Goal: Information Seeking & Learning: Check status

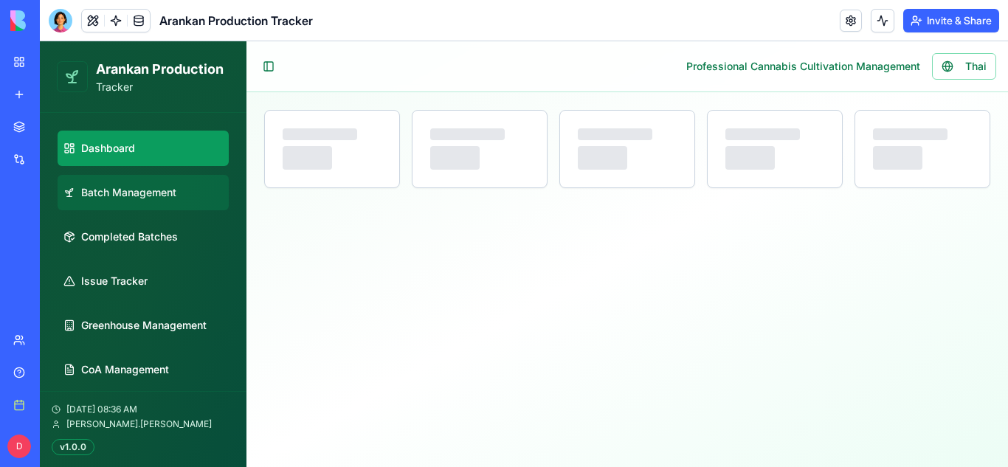
select select "**"
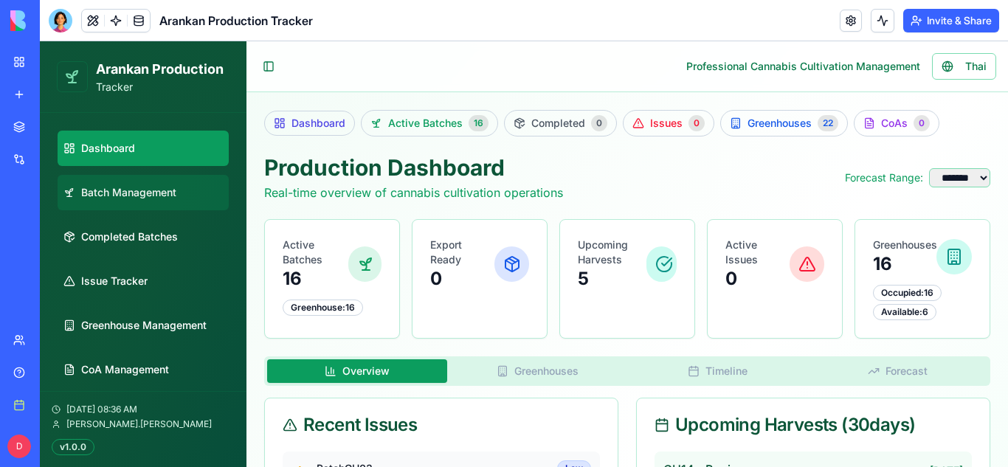
click at [148, 202] on link "Batch Management" at bounding box center [143, 192] width 171 height 35
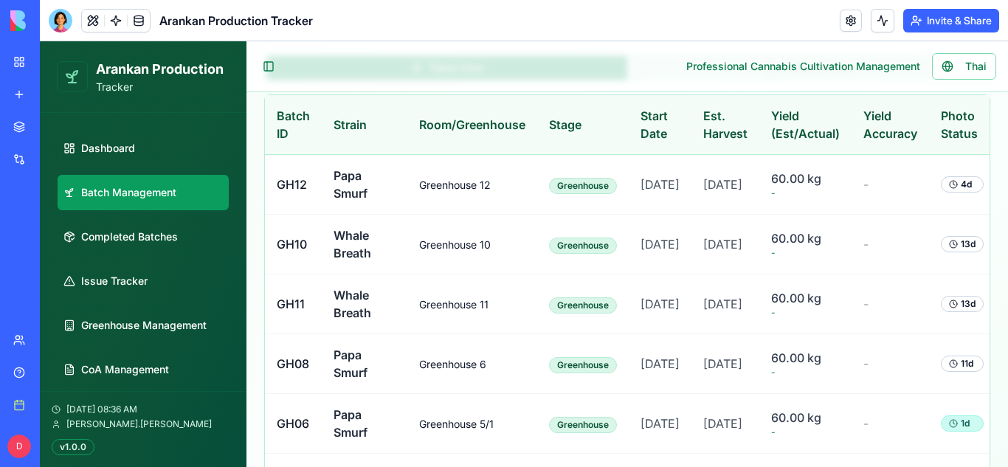
scroll to position [446, 0]
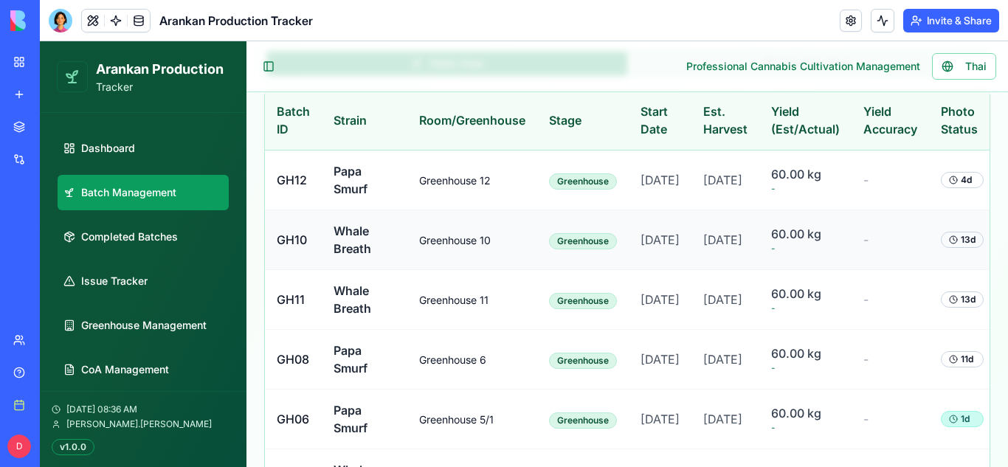
click at [379, 270] on td "Whale Breath" at bounding box center [365, 240] width 86 height 60
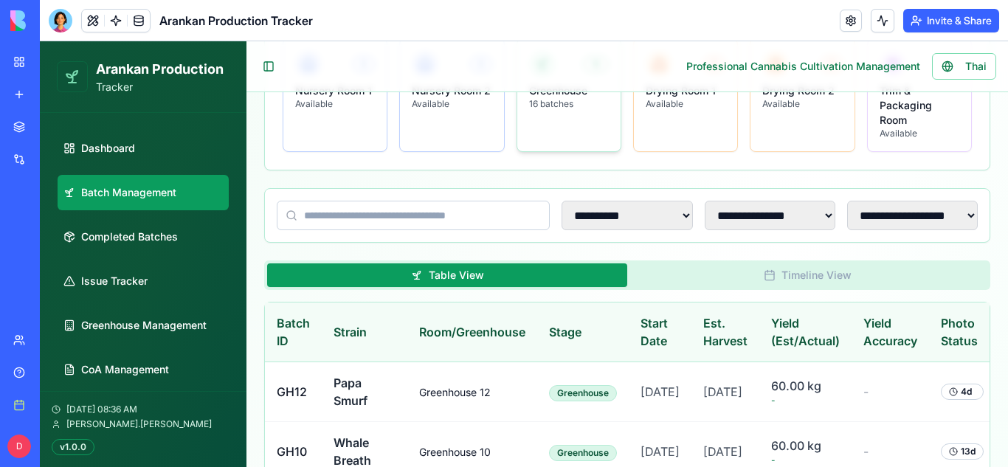
scroll to position [0, 0]
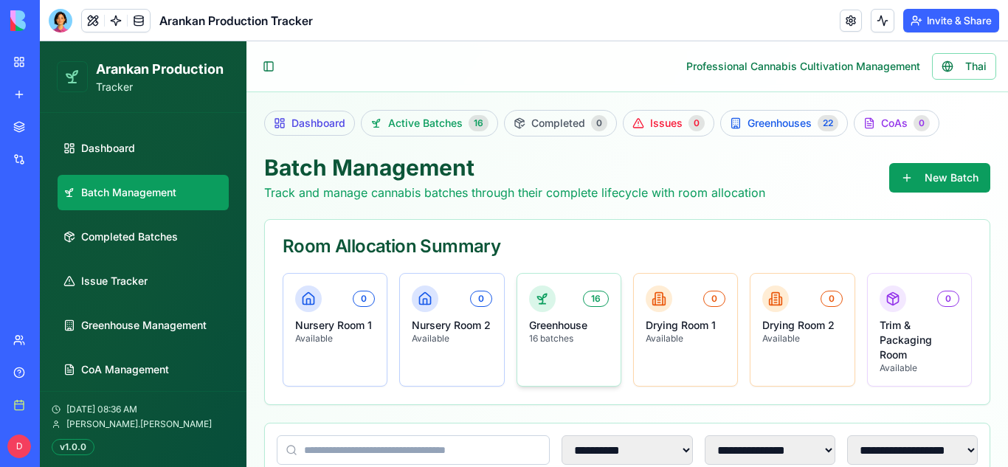
click at [547, 344] on p "16 batches" at bounding box center [569, 339] width 80 height 12
click at [94, 227] on link "Completed Batches" at bounding box center [143, 236] width 171 height 35
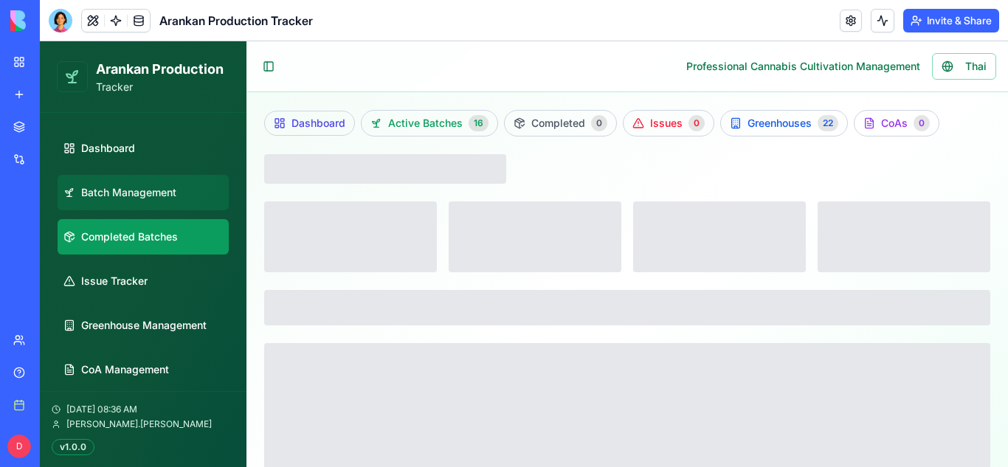
click at [108, 191] on span "Batch Management" at bounding box center [128, 192] width 95 height 15
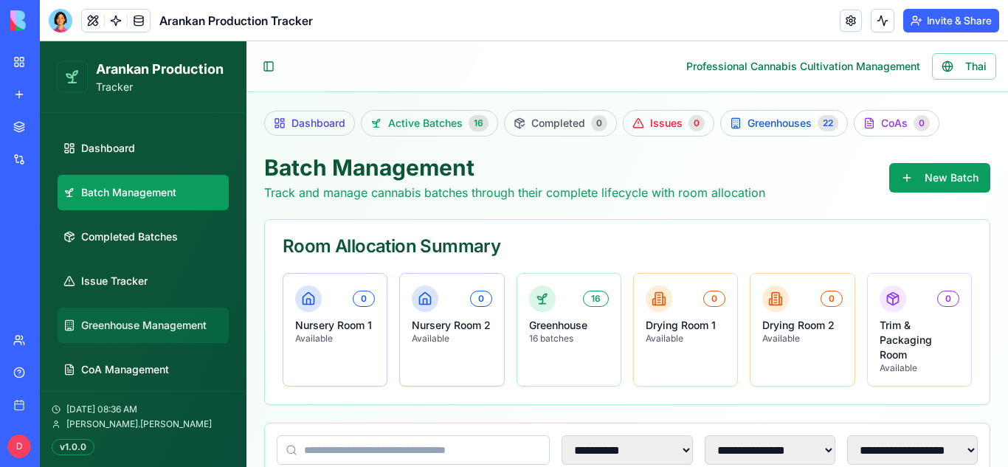
click at [151, 317] on link "Greenhouse Management" at bounding box center [143, 325] width 171 height 35
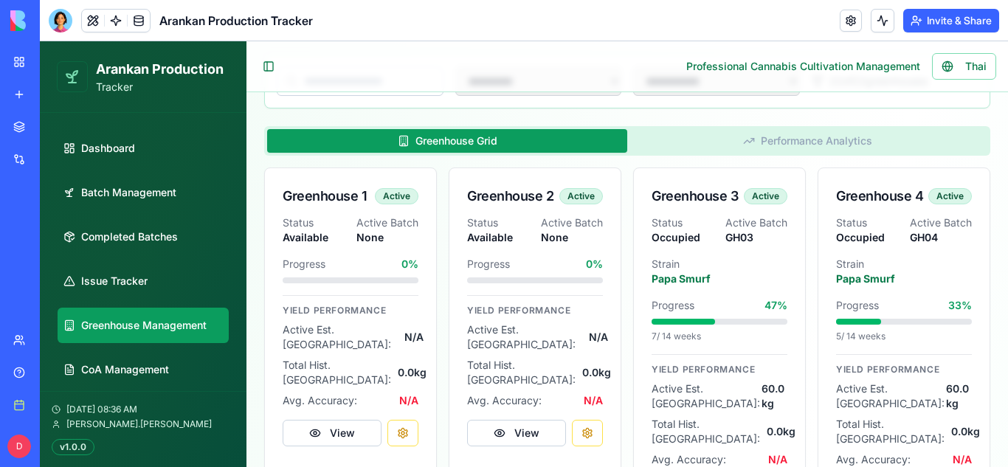
scroll to position [265, 0]
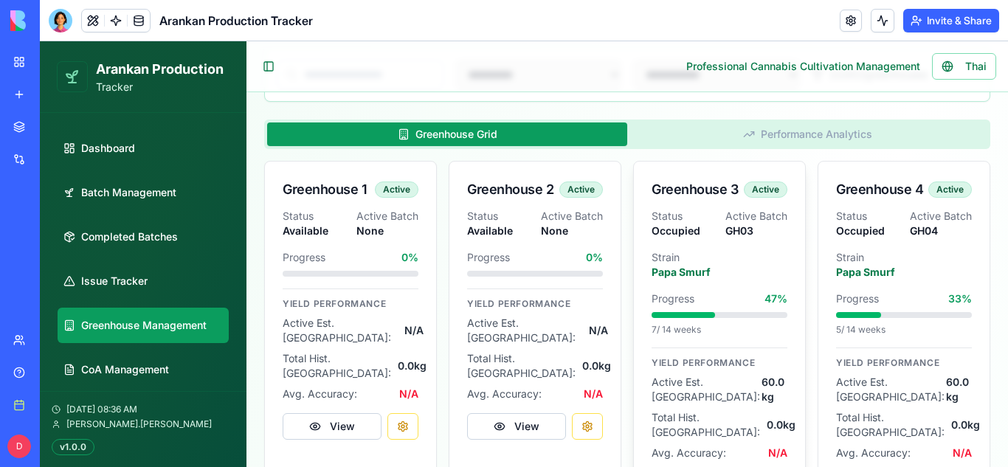
click at [658, 213] on p "Status" at bounding box center [683, 216] width 62 height 15
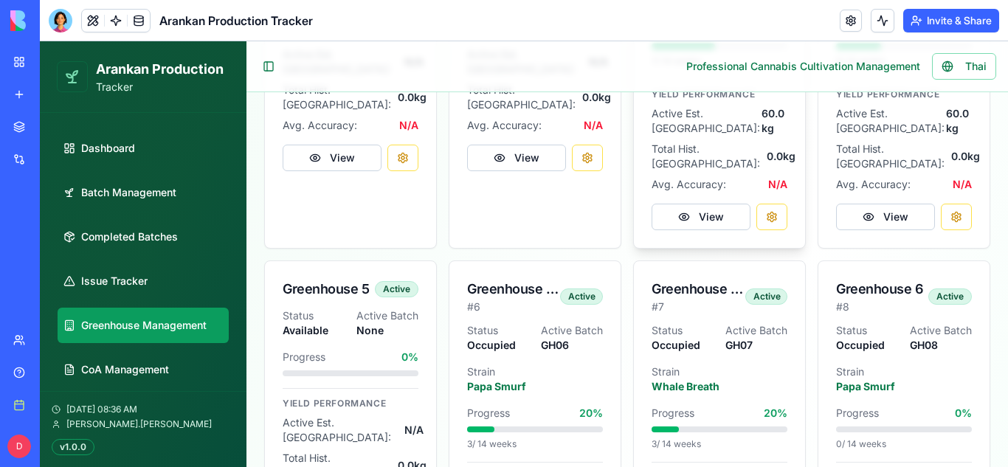
scroll to position [545, 0]
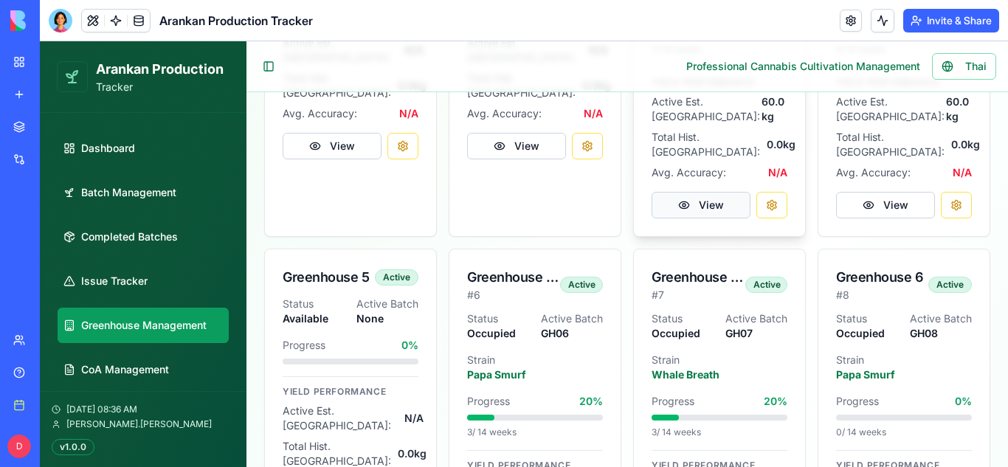
click at [720, 192] on button "View" at bounding box center [701, 205] width 99 height 27
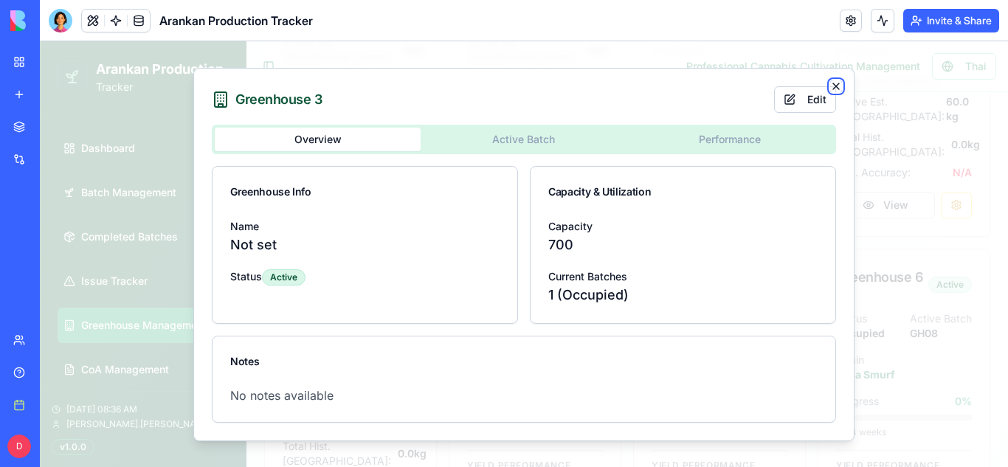
click at [832, 90] on icon "button" at bounding box center [836, 86] width 12 height 12
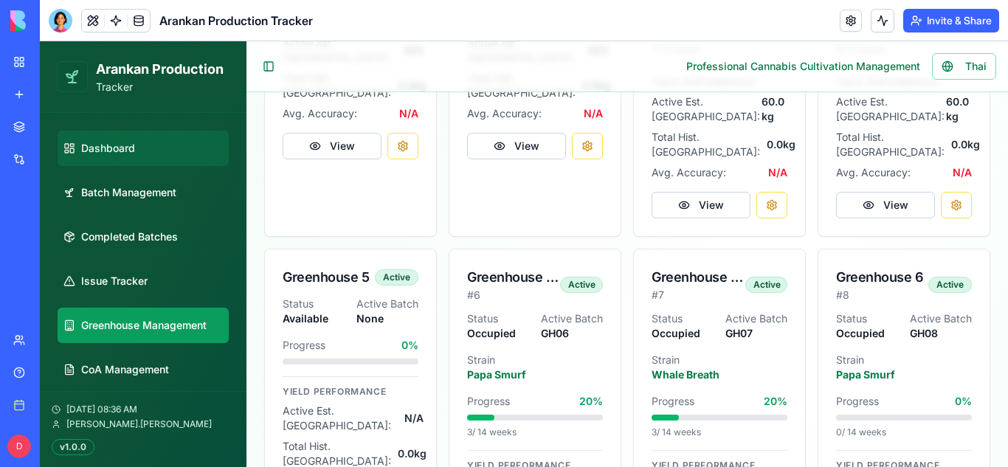
click at [156, 145] on link "Dashboard" at bounding box center [143, 148] width 171 height 35
select select "**"
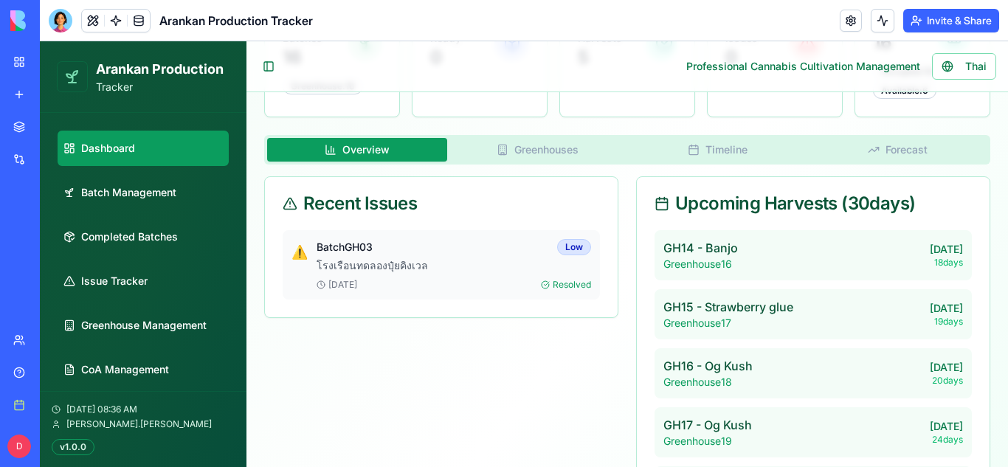
scroll to position [230, 0]
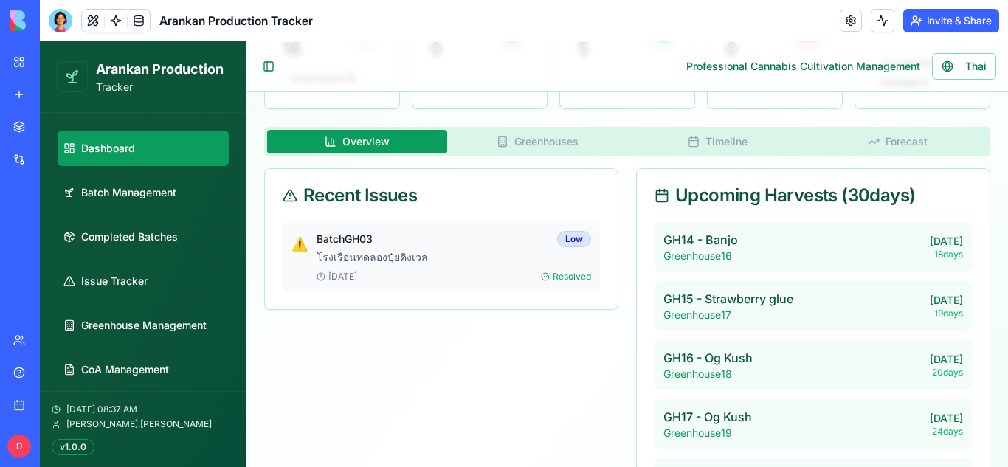
click at [787, 279] on div "GH14 - [GEOGRAPHIC_DATA] [DATE] 18 days GH15 - [GEOGRAPHIC_DATA] [DATE] 19 days…" at bounding box center [813, 365] width 317 height 286
click at [505, 142] on div "Dashboard Active Batches 16 Completed 0 Issues 0 Greenhouses 22 CoAs 0 Producti…" at bounding box center [627, 296] width 762 height 866
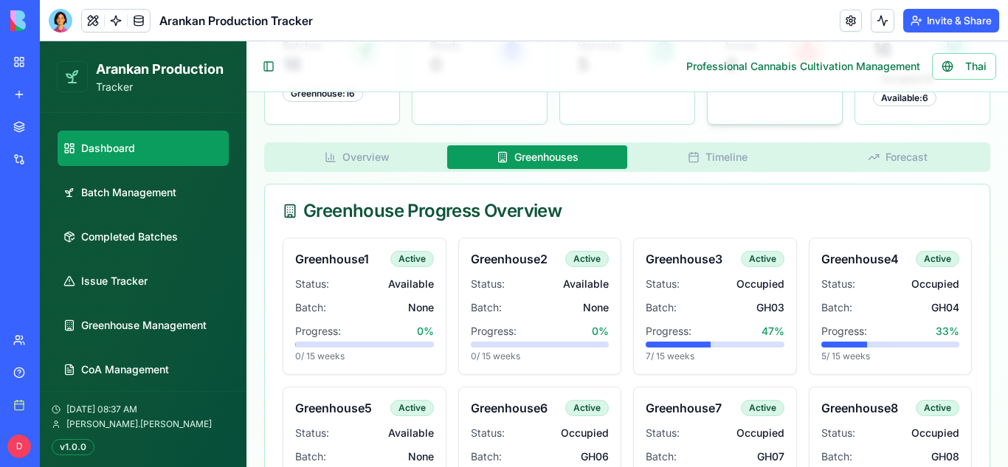
scroll to position [0, 0]
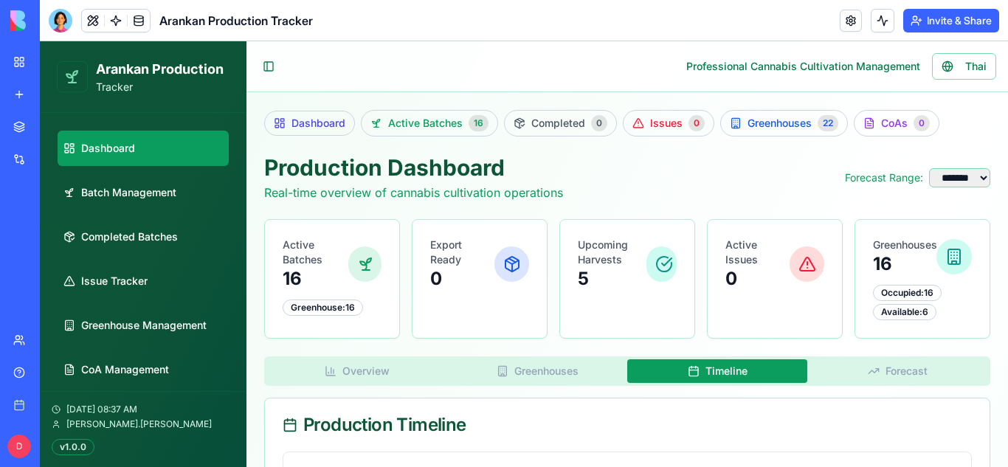
click at [728, 365] on button "Timeline" at bounding box center [717, 371] width 180 height 24
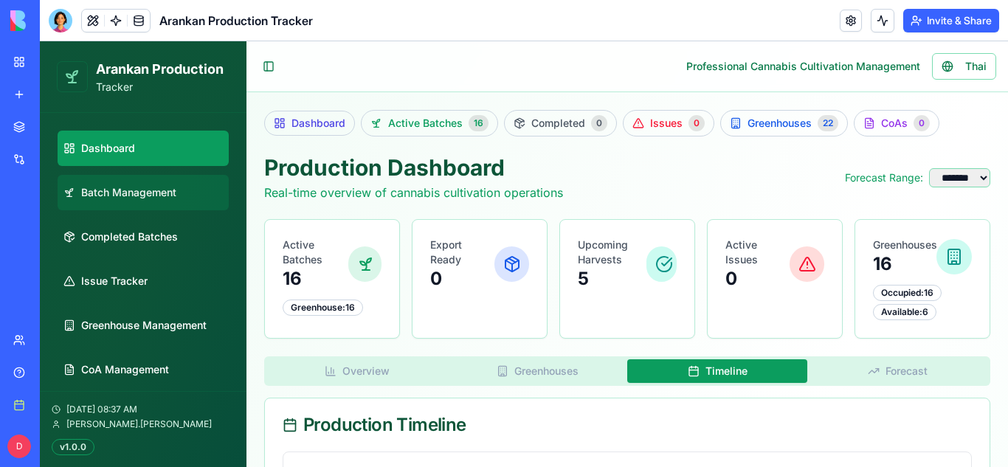
click at [105, 194] on span "Batch Management" at bounding box center [128, 192] width 95 height 15
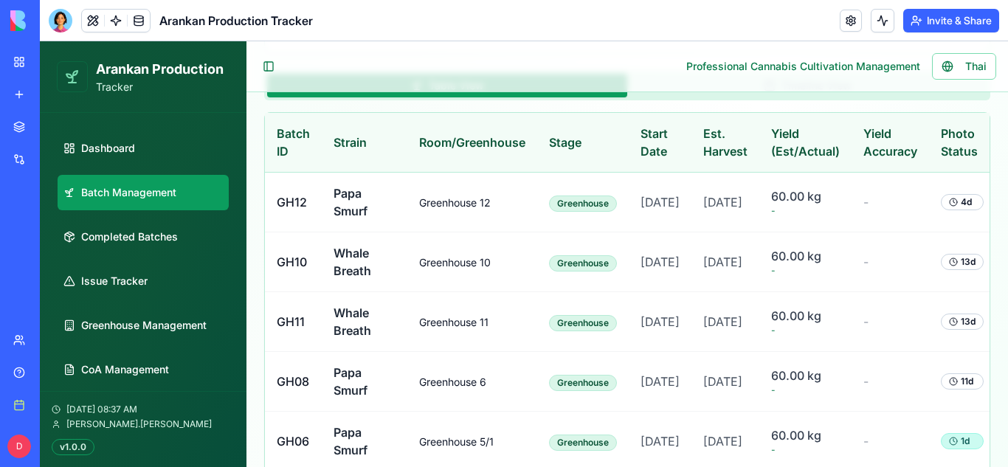
scroll to position [425, 0]
click at [951, 207] on div "4 d" at bounding box center [962, 201] width 43 height 16
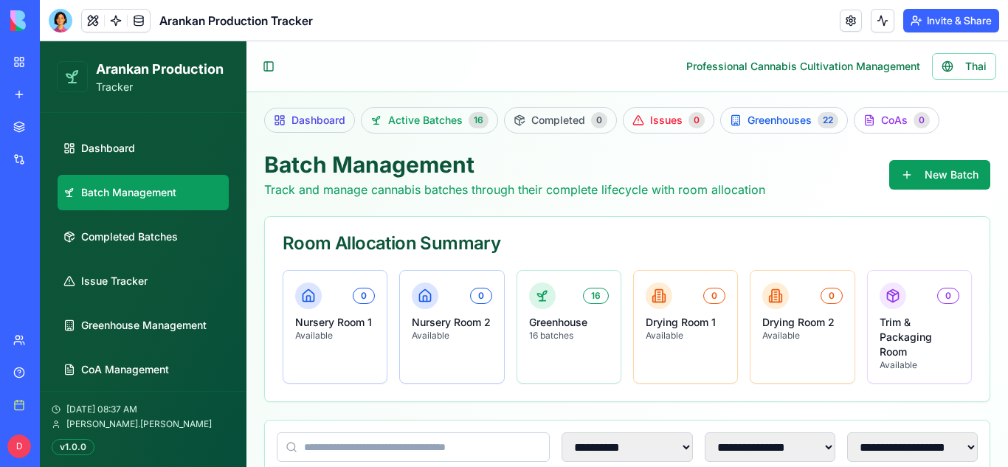
scroll to position [0, 0]
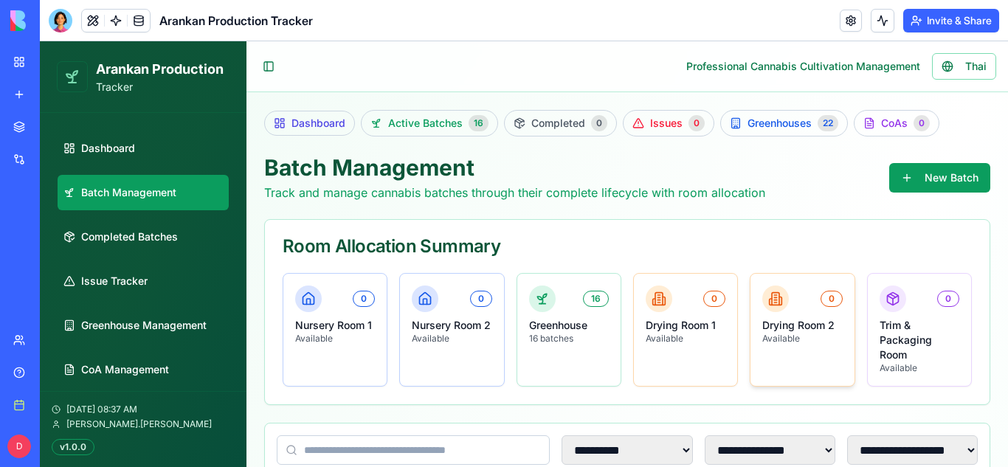
click at [844, 311] on div "0 Drying Room 2 Available" at bounding box center [802, 315] width 103 height 83
click at [572, 296] on div "16" at bounding box center [569, 299] width 80 height 27
click at [446, 118] on span "Active Batches" at bounding box center [425, 123] width 75 height 15
click at [86, 201] on link "Batch Management" at bounding box center [143, 192] width 171 height 35
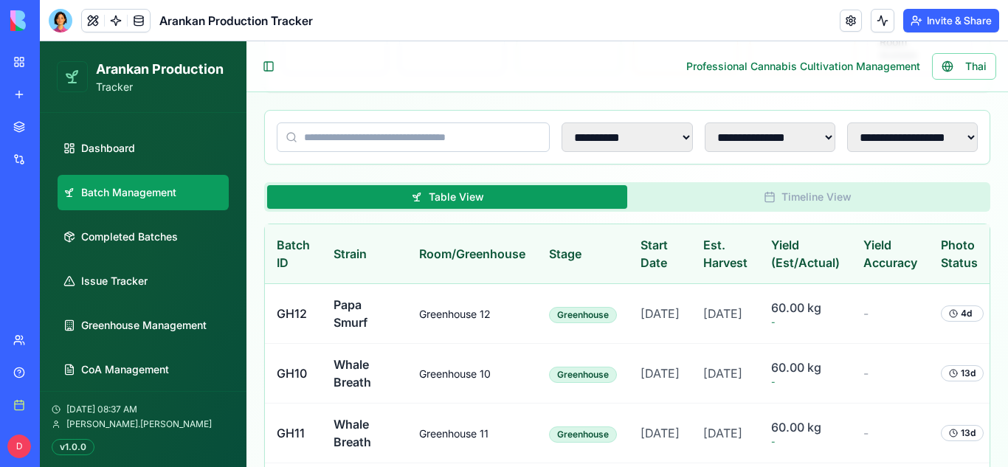
scroll to position [0, 164]
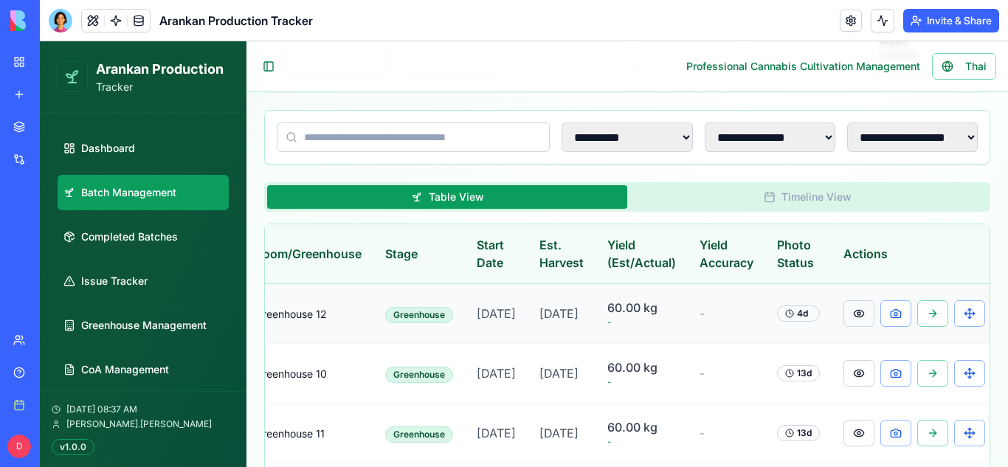
click at [847, 320] on button at bounding box center [859, 313] width 31 height 27
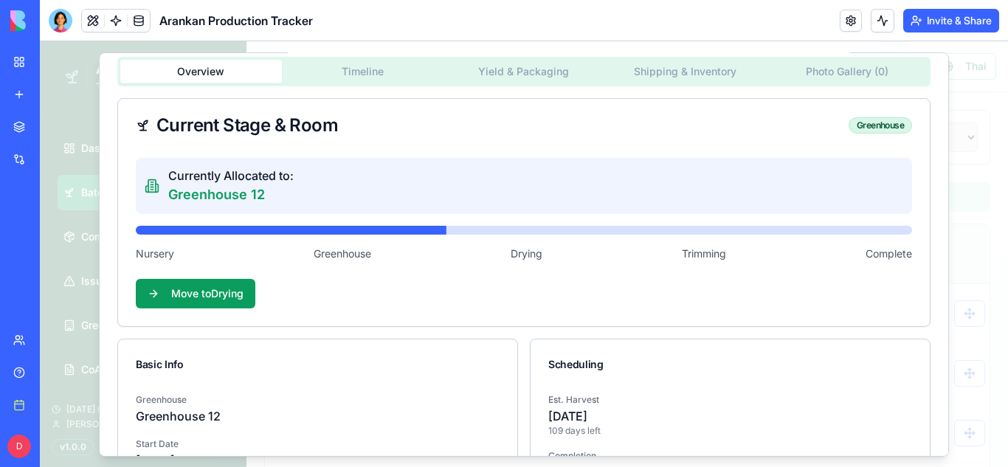
scroll to position [0, 0]
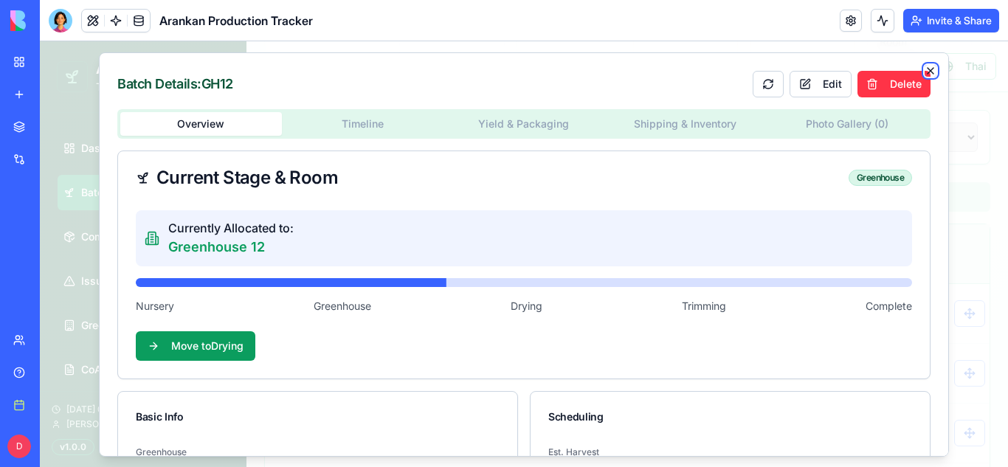
click at [929, 74] on icon "button" at bounding box center [931, 70] width 12 height 12
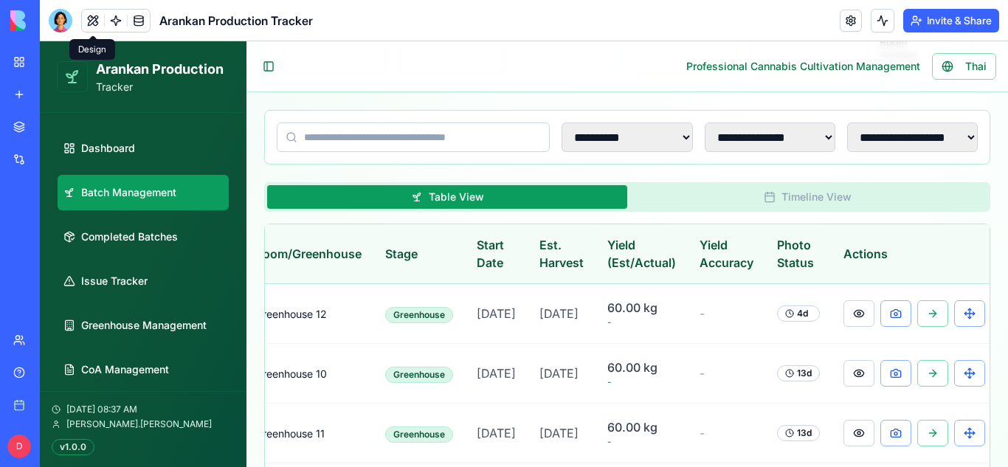
click at [96, 18] on button at bounding box center [93, 21] width 22 height 22
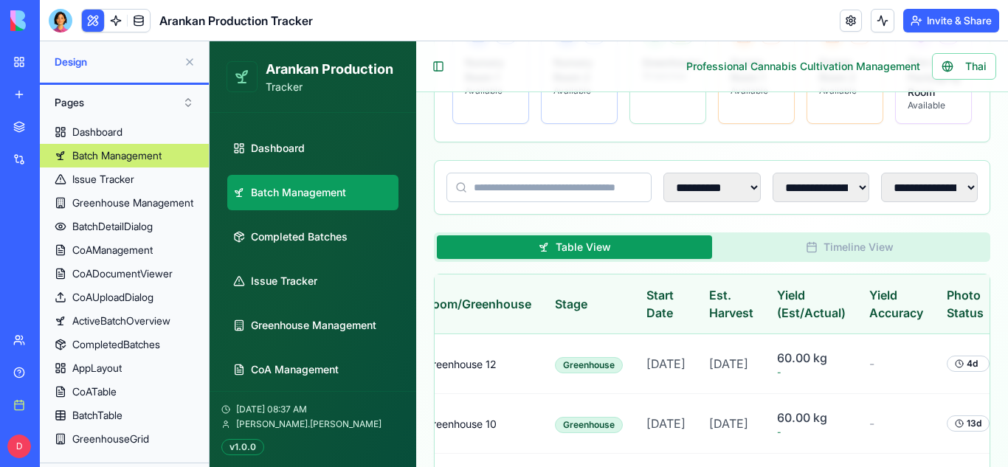
click at [97, 18] on button at bounding box center [93, 21] width 22 height 22
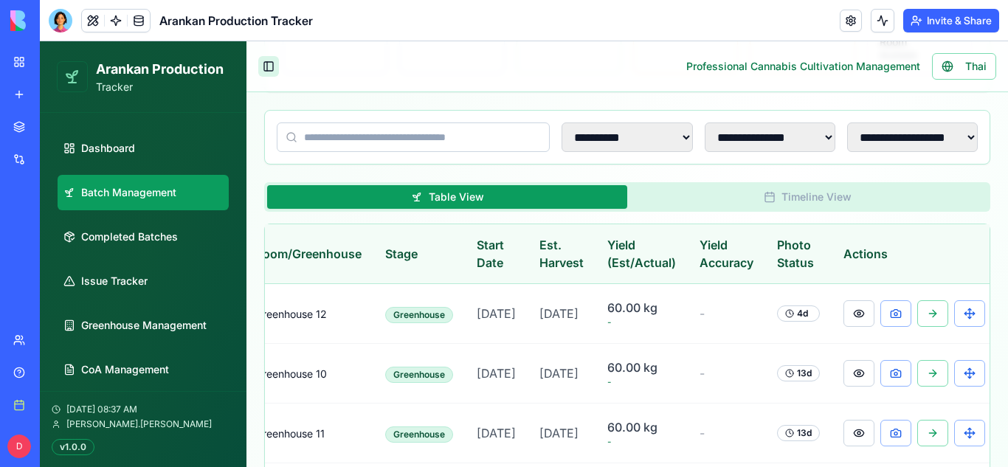
click at [265, 65] on button "Toggle Sidebar" at bounding box center [268, 66] width 21 height 21
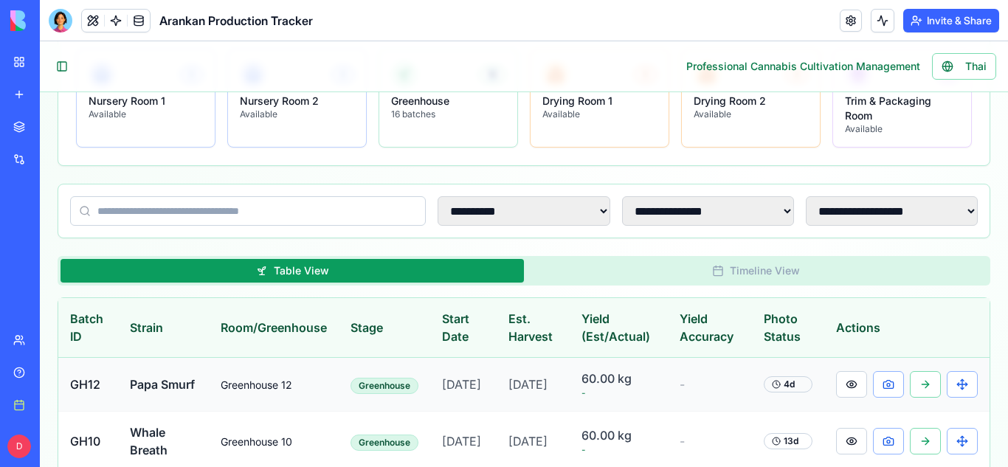
scroll to position [246, 0]
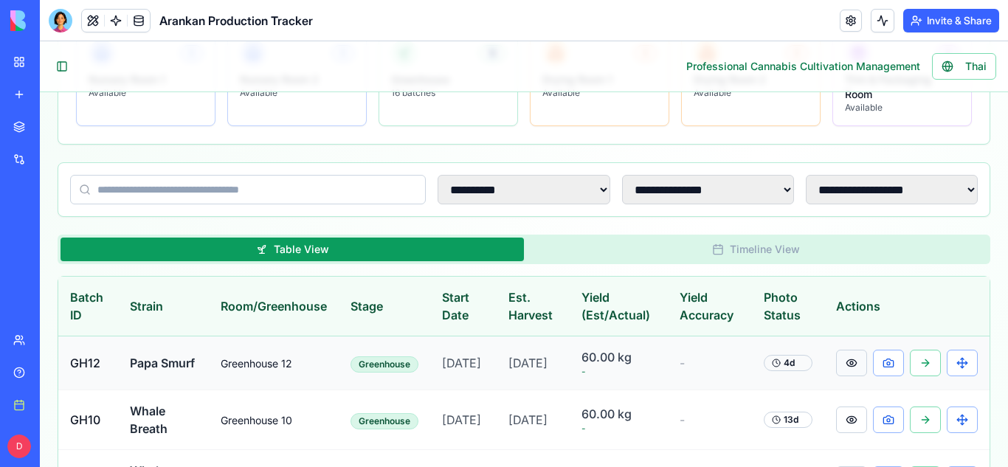
click at [859, 376] on button at bounding box center [851, 363] width 31 height 27
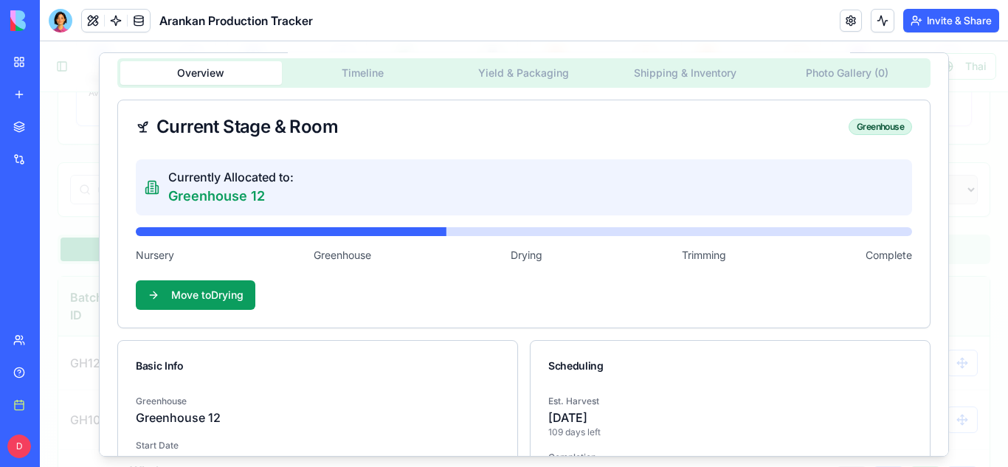
scroll to position [52, 0]
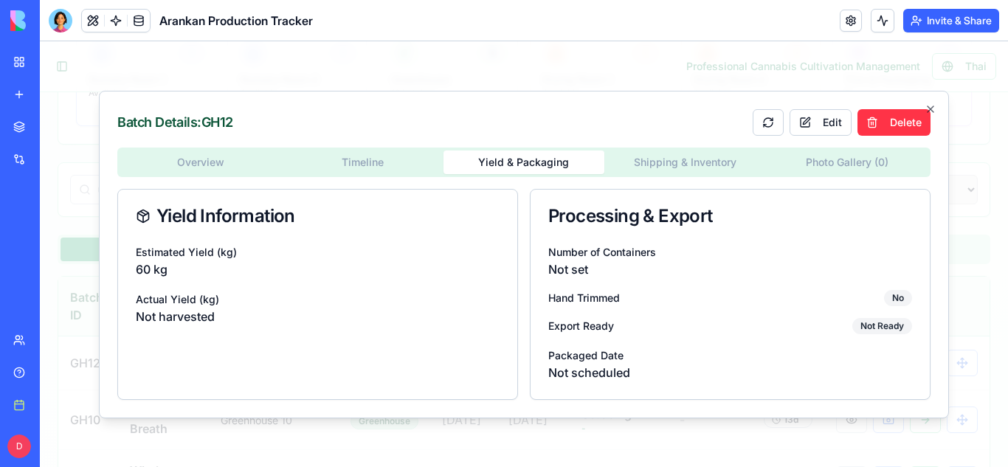
click at [683, 159] on div "Overview Timeline Yield & Packaging Shipping & Inventory Photo Gallery ( 0 ) Yi…" at bounding box center [523, 274] width 813 height 252
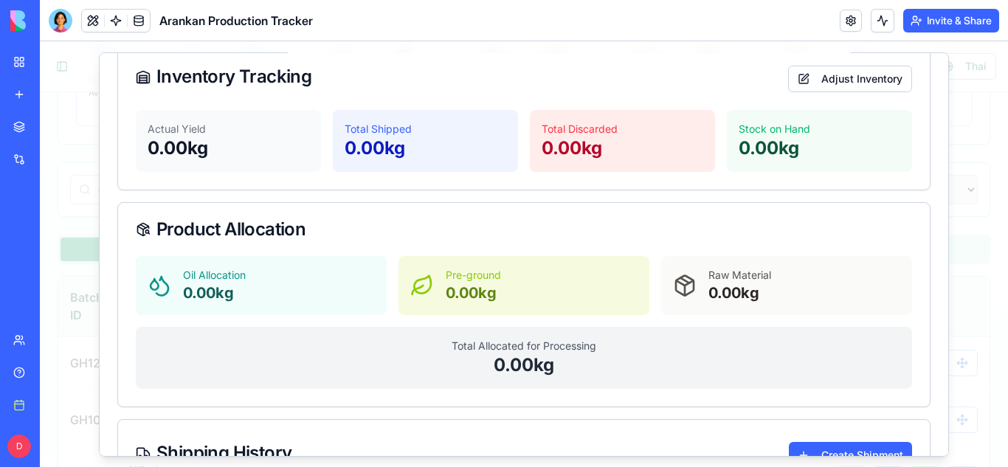
scroll to position [213, 0]
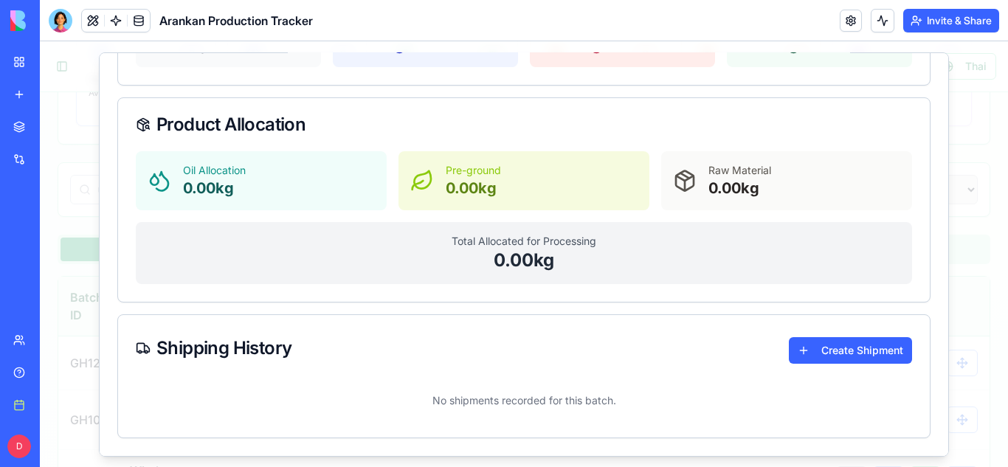
click at [437, 189] on div "Pre-ground 0.00 kg" at bounding box center [524, 180] width 251 height 59
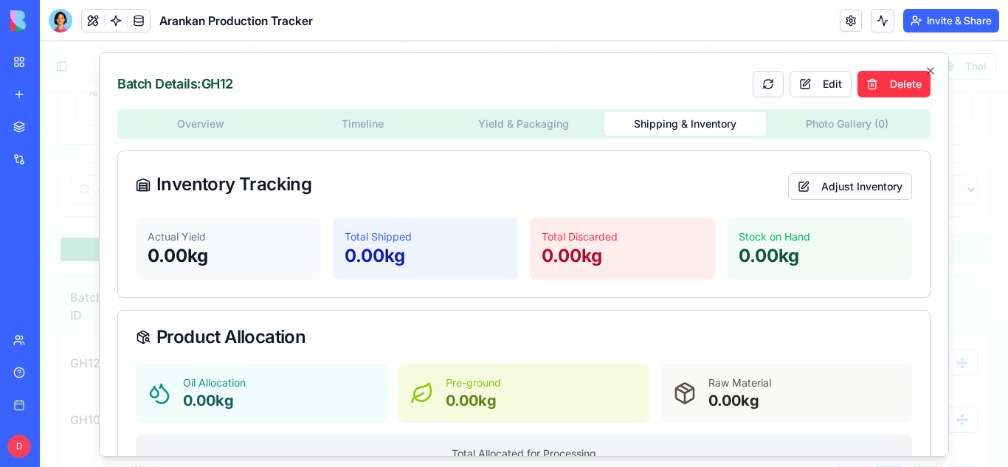
click at [539, 133] on div "Batch Details: GH12 Edit Delete Overview Timeline Yield & Packaging Shipping & …" at bounding box center [524, 254] width 850 height 404
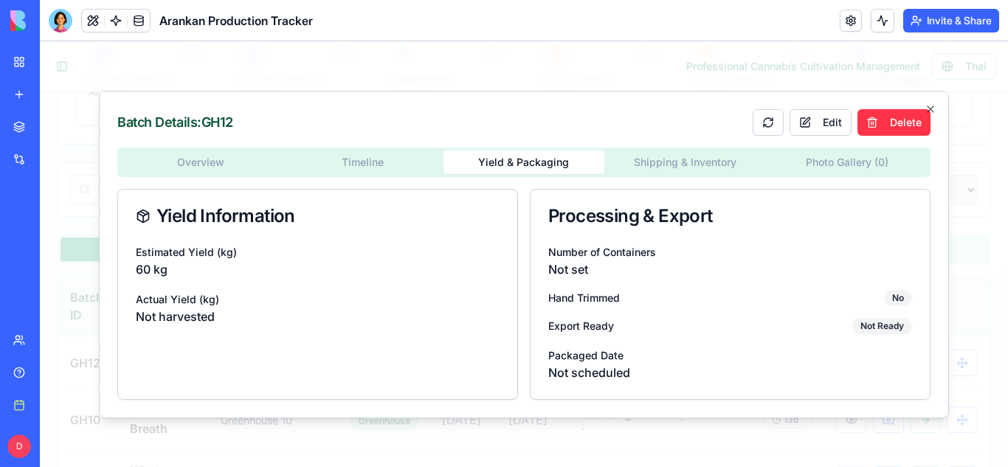
click at [556, 191] on div "Processing & Export" at bounding box center [730, 216] width 399 height 53
click at [725, 164] on div "Overview Timeline Yield & Packaging Shipping & Inventory Photo Gallery ( 0 ) Yi…" at bounding box center [523, 274] width 813 height 252
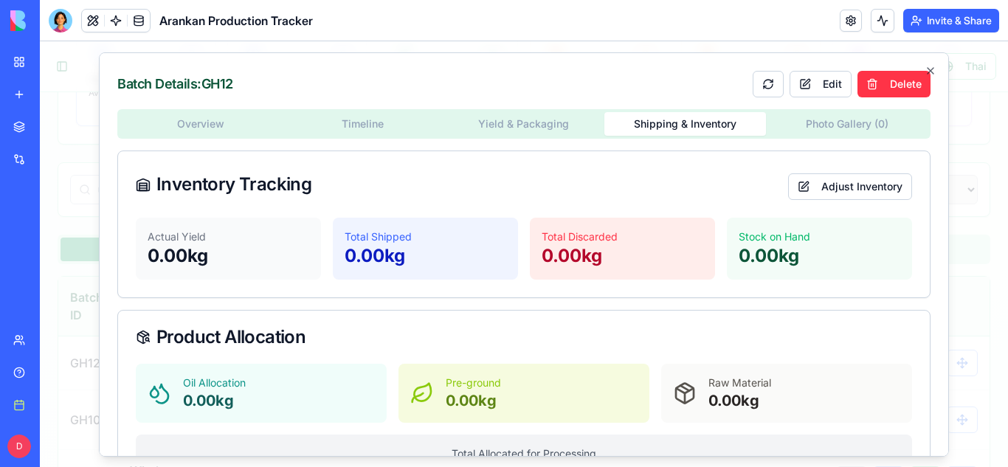
click at [840, 117] on button "Photo Gallery ( 0 )" at bounding box center [847, 123] width 162 height 24
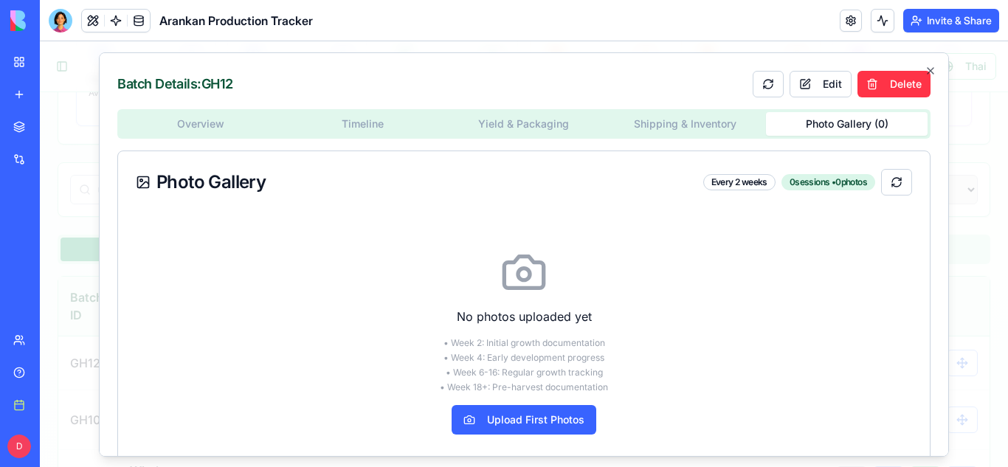
click at [645, 117] on button "Shipping & Inventory" at bounding box center [685, 123] width 162 height 24
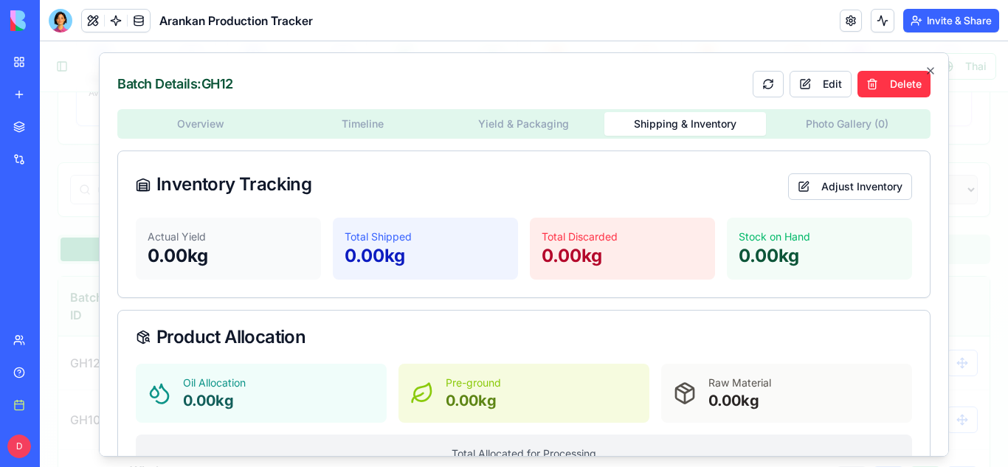
click at [507, 132] on div "Batch Details: GH12 Edit Delete Overview Timeline Yield & Packaging Shipping & …" at bounding box center [524, 254] width 850 height 404
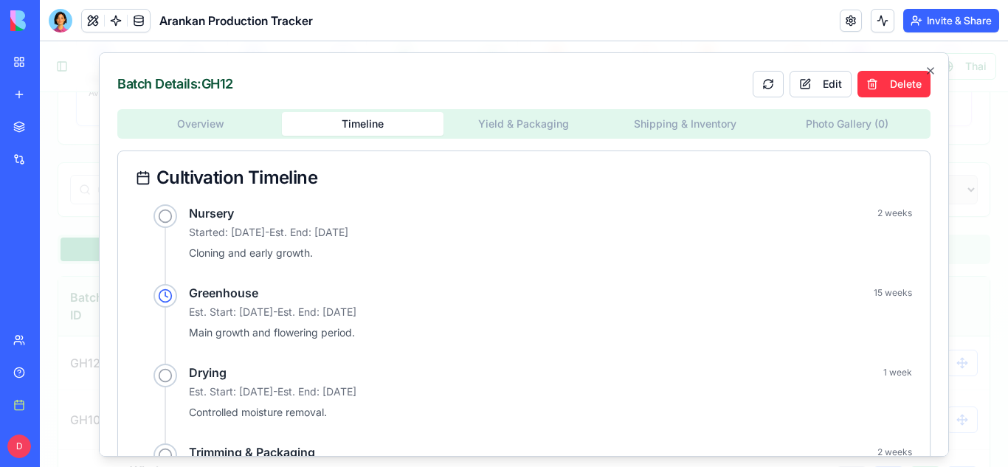
click at [427, 155] on div "Overview Timeline Yield & Packaging Shipping & Inventory Photo Gallery ( 0 ) Cu…" at bounding box center [523, 324] width 813 height 432
click at [184, 108] on div "Overview Timeline Yield & Packaging Shipping & Inventory Photo Gallery ( 0 )" at bounding box center [523, 123] width 813 height 30
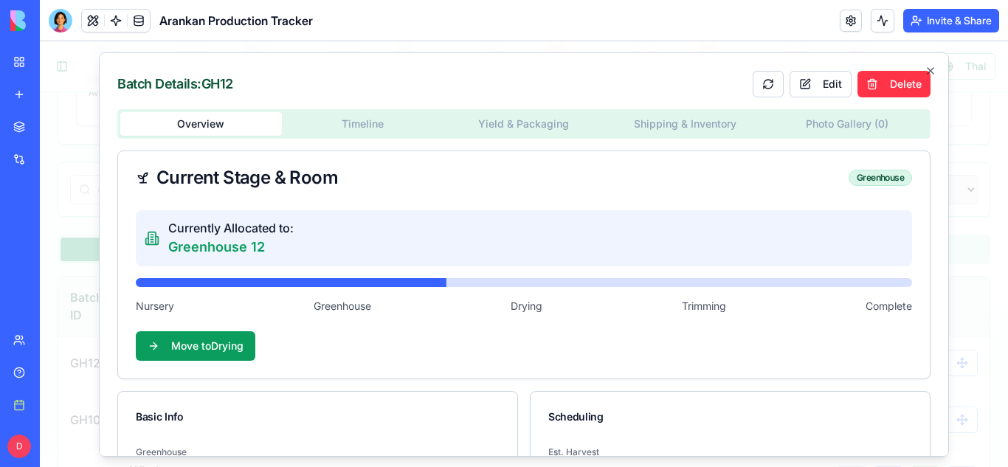
click at [191, 121] on button "Overview" at bounding box center [201, 123] width 162 height 24
click at [553, 120] on div "Batch Details: GH12 Edit Delete Overview Timeline Yield & Packaging Shipping & …" at bounding box center [524, 254] width 850 height 404
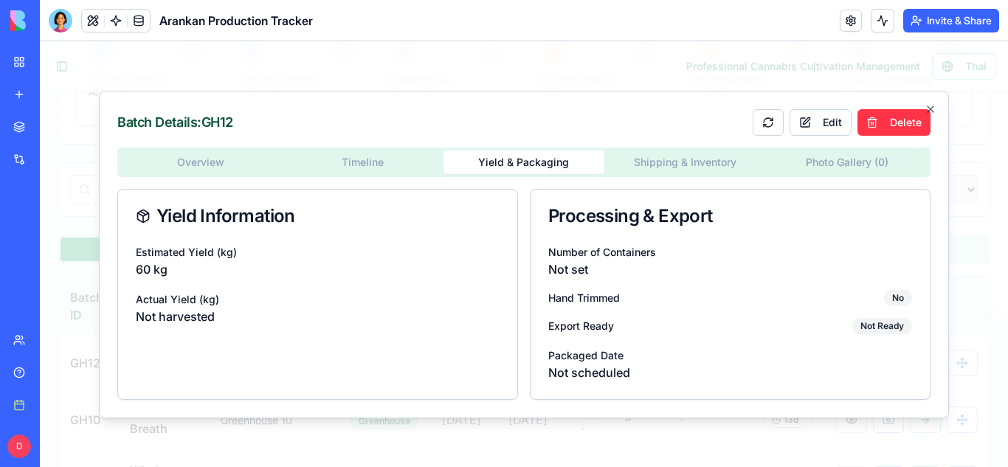
click at [718, 174] on div "Overview Timeline Yield & Packaging Shipping & Inventory Photo Gallery ( 0 )" at bounding box center [523, 163] width 813 height 30
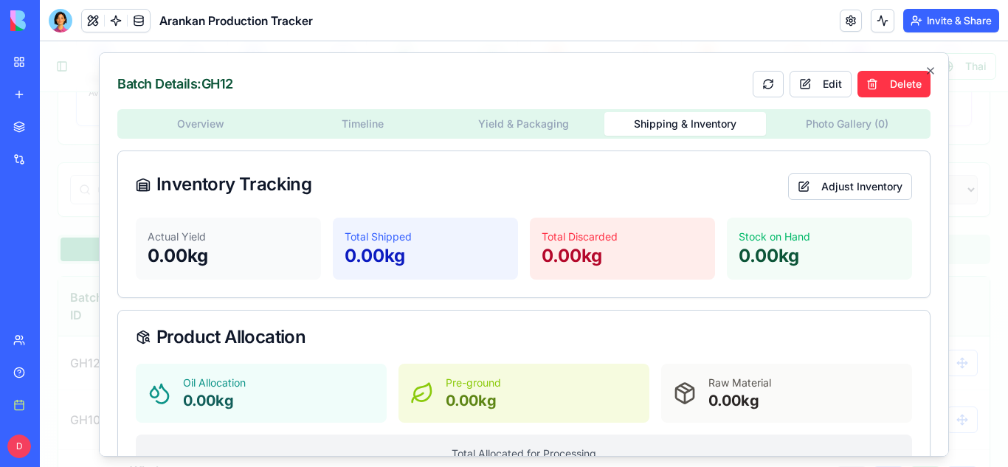
click at [716, 170] on div "Overview Timeline Yield & Packaging Shipping & Inventory Photo Gallery ( 0 ) In…" at bounding box center [523, 379] width 813 height 542
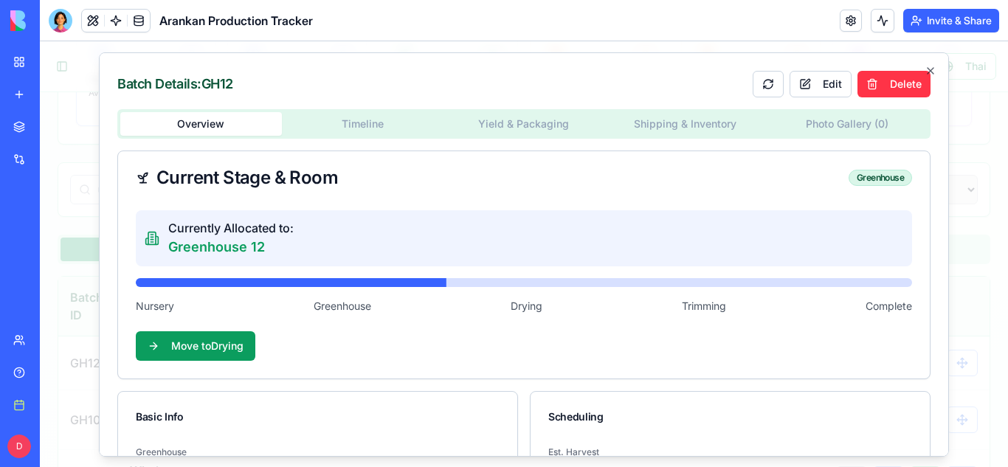
click at [245, 112] on button "Overview" at bounding box center [201, 123] width 162 height 24
click at [59, 63] on div at bounding box center [524, 254] width 968 height 426
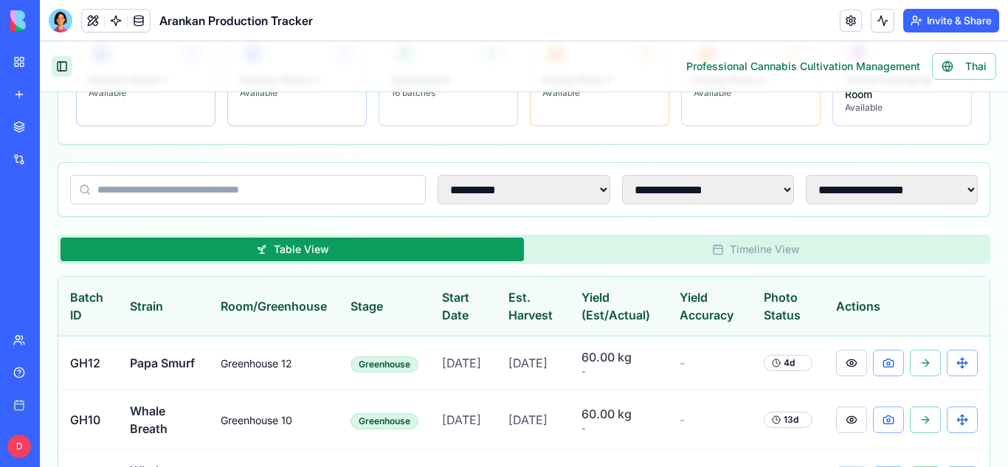
click at [58, 72] on button "Toggle Sidebar" at bounding box center [62, 66] width 21 height 21
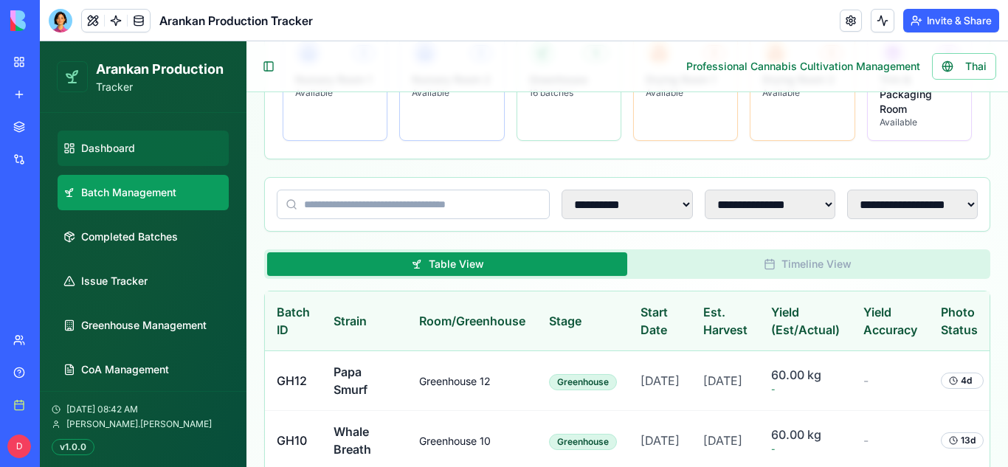
click at [101, 143] on span "Dashboard" at bounding box center [108, 148] width 54 height 15
select select "**"
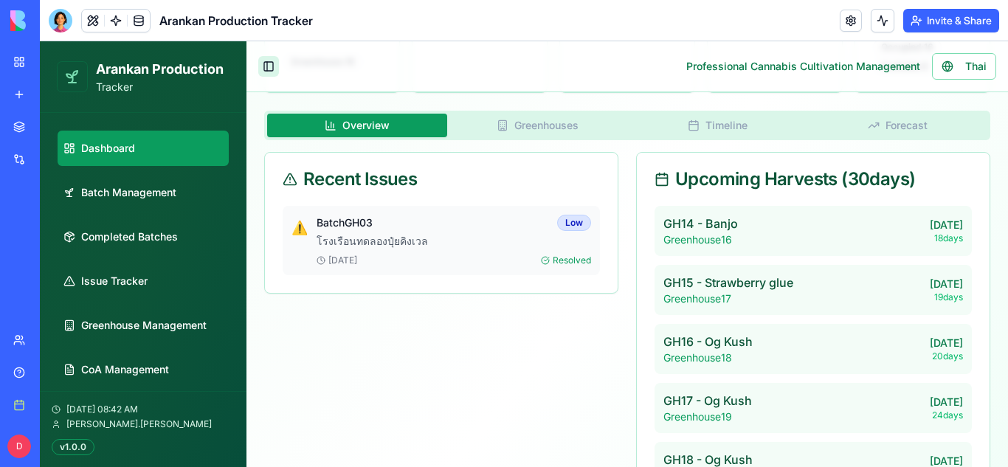
click at [265, 66] on button "Toggle Sidebar" at bounding box center [268, 66] width 21 height 21
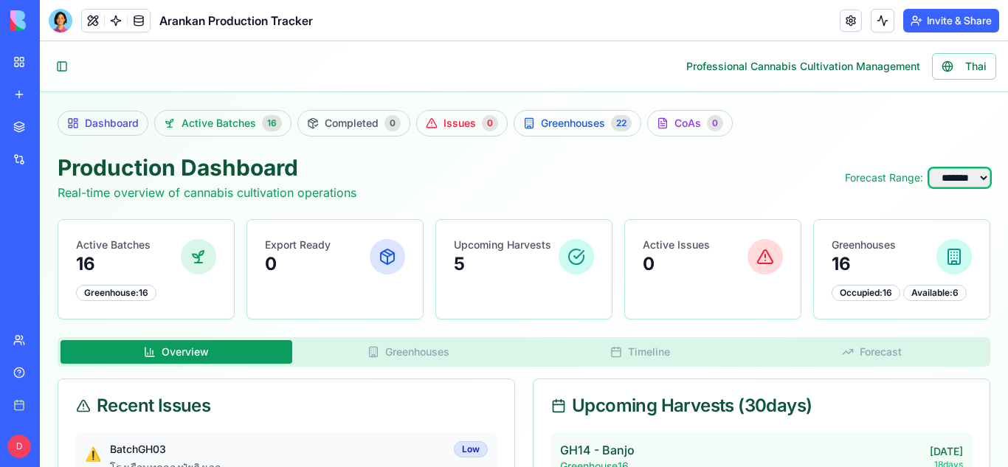
click at [970, 177] on select "****** ******* ******* *******" at bounding box center [959, 177] width 61 height 19
click at [212, 66] on div "Toggle Sidebar Professional Cannabis Cultivation Management Thai" at bounding box center [524, 66] width 945 height 27
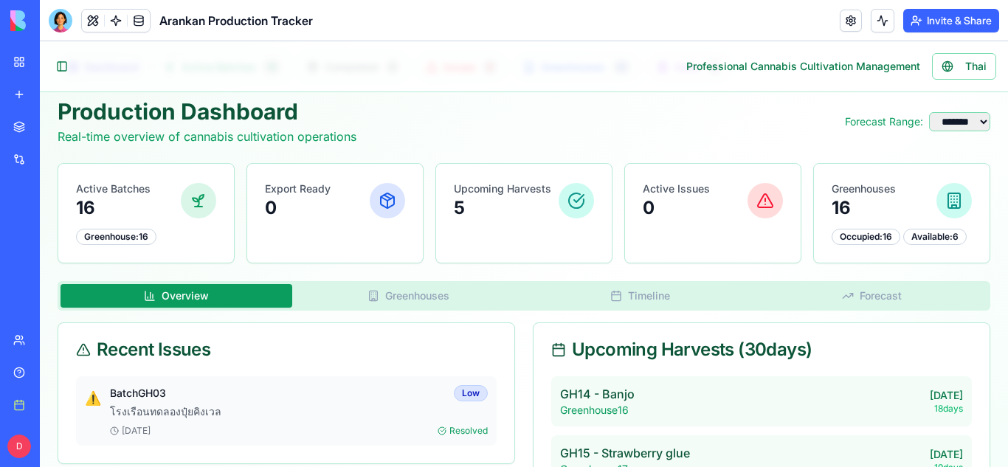
scroll to position [73, 0]
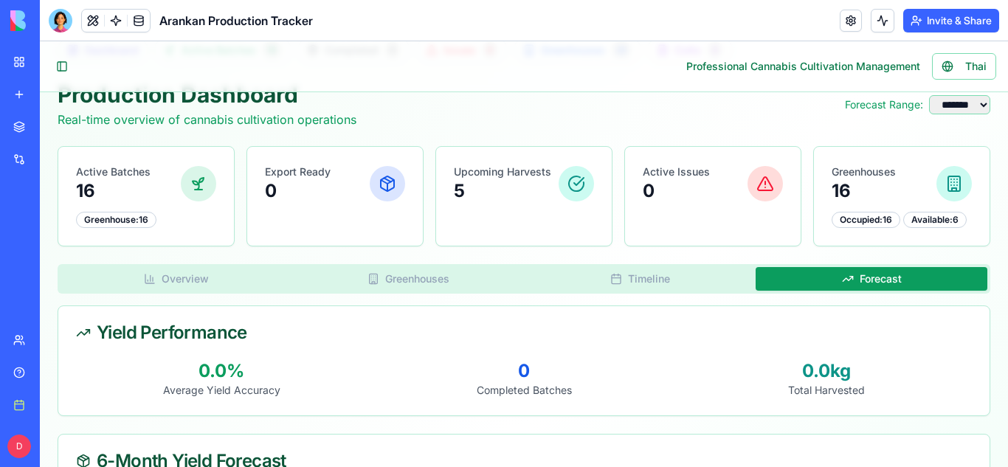
click at [897, 291] on button "Forecast" at bounding box center [872, 279] width 232 height 24
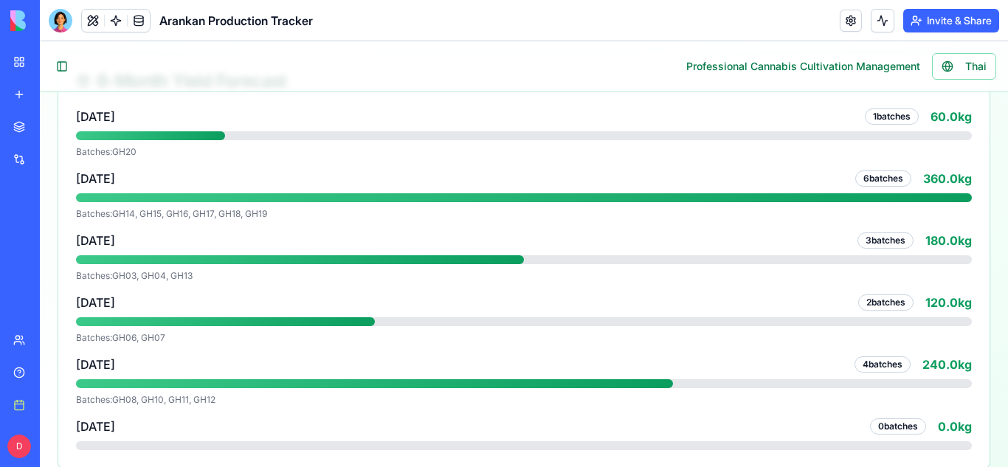
scroll to position [454, 0]
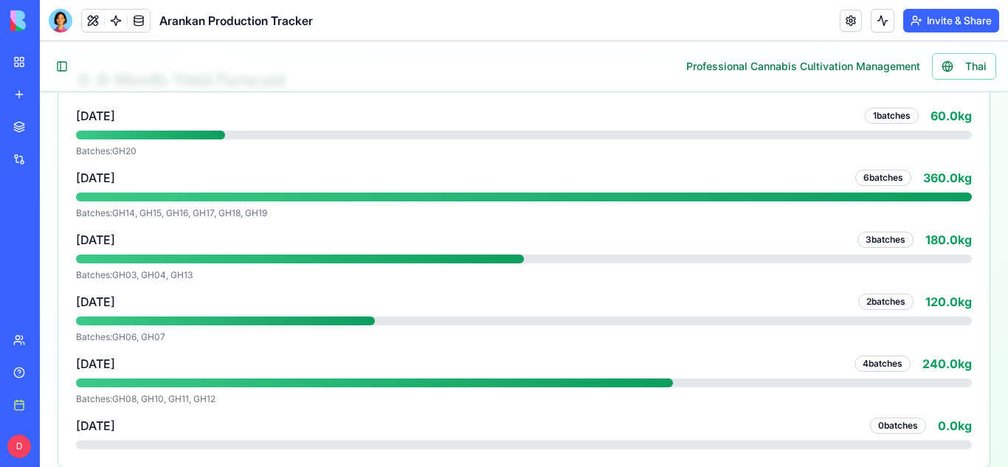
click at [881, 186] on div "6 batches" at bounding box center [883, 178] width 56 height 16
click at [229, 239] on div "[DATE] 1 batches 60.0 kg Batches: GH[DATE] 6 batches 360.0 kg Batches: GH14, GH…" at bounding box center [524, 278] width 896 height 342
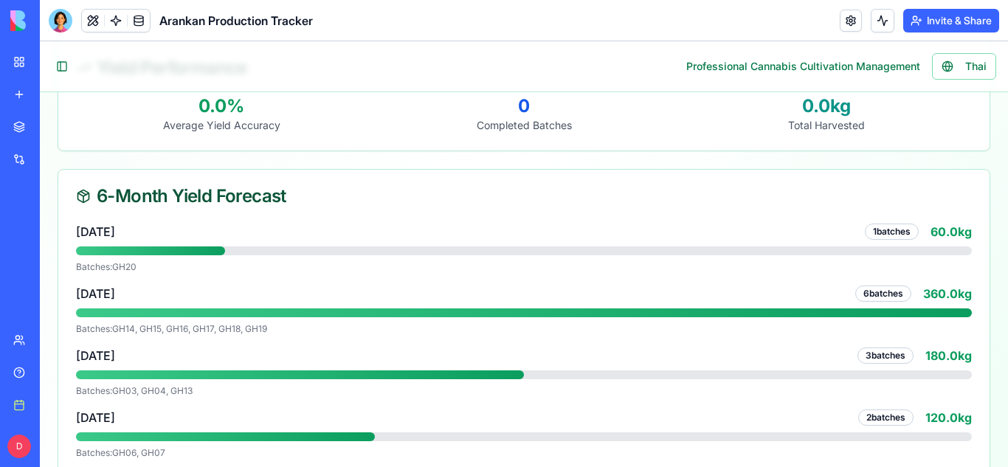
scroll to position [225, 0]
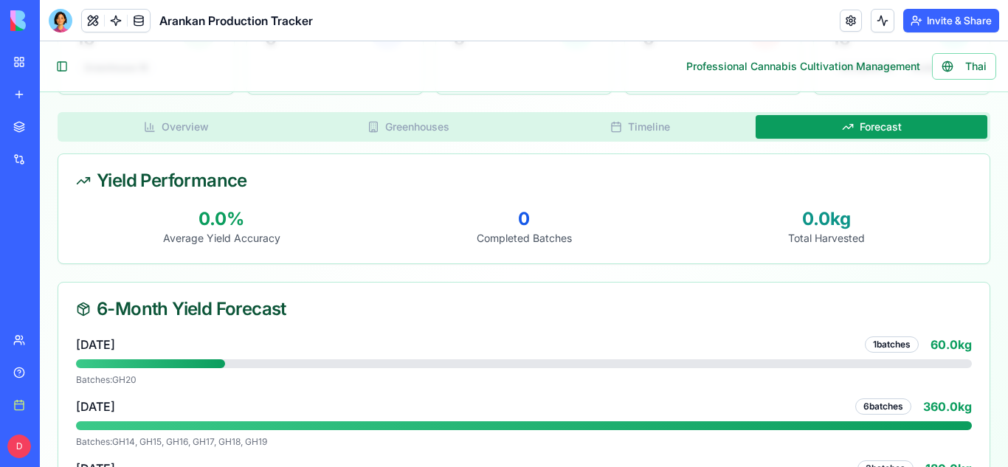
click at [680, 142] on div "Overview Greenhouses Timeline Forecast" at bounding box center [524, 127] width 933 height 30
click at [686, 139] on button "Timeline" at bounding box center [640, 127] width 232 height 24
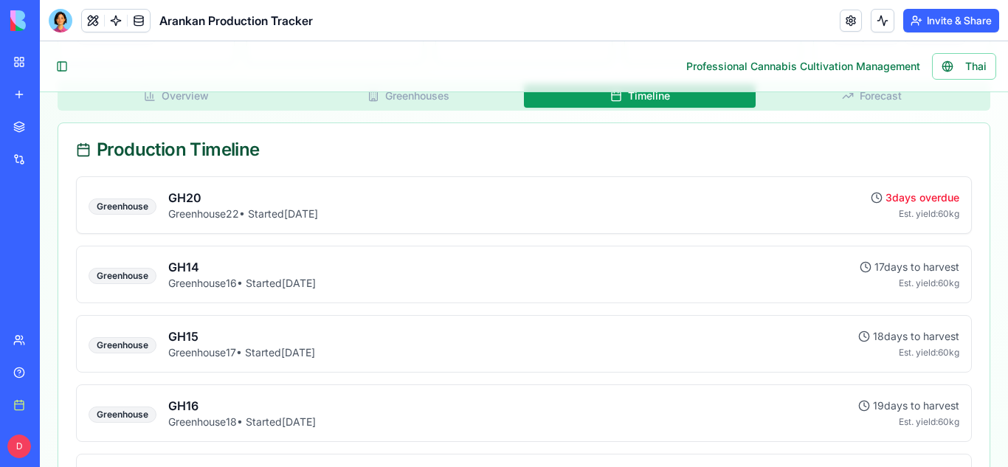
scroll to position [0, 0]
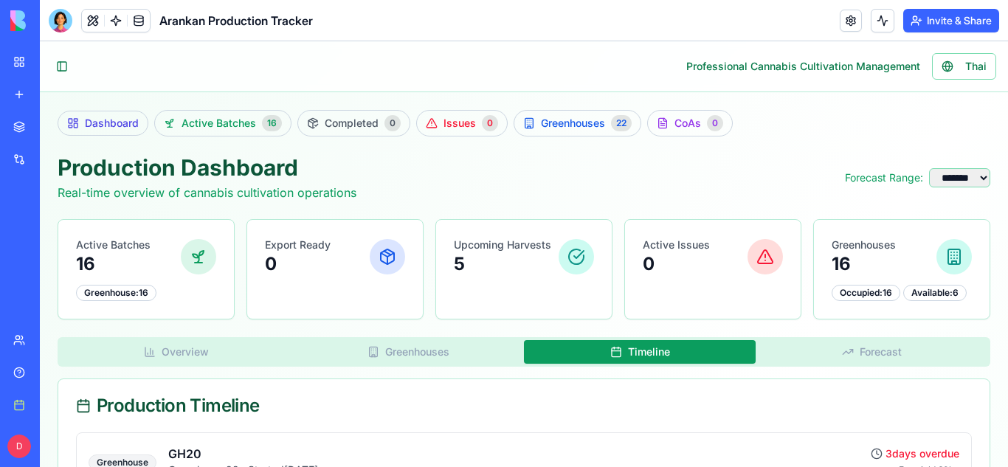
click at [437, 359] on button "Greenhouses" at bounding box center [408, 352] width 232 height 24
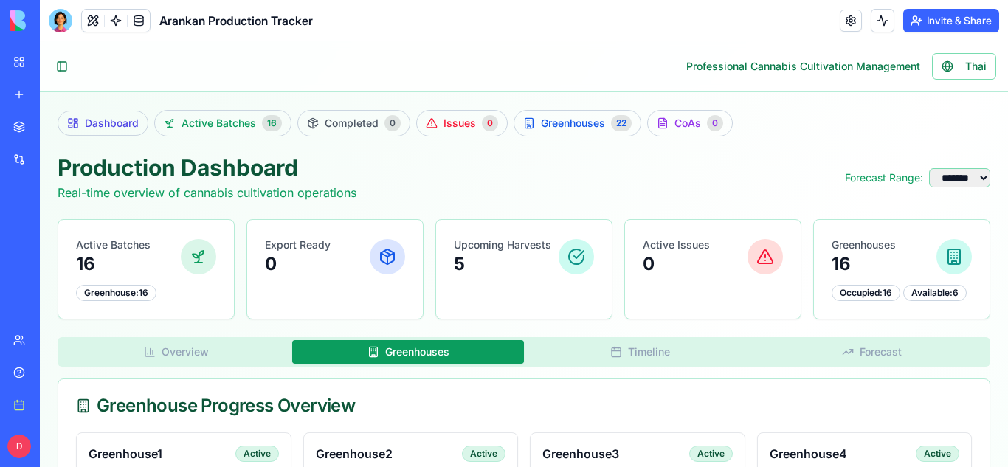
click at [437, 359] on button "Greenhouses" at bounding box center [408, 352] width 232 height 24
click at [400, 306] on div "Export Ready 0" at bounding box center [334, 269] width 177 height 100
click at [63, 53] on div "Toggle Sidebar Professional Cannabis Cultivation Management Thai" at bounding box center [524, 66] width 945 height 27
click at [63, 66] on button "Toggle Sidebar" at bounding box center [62, 66] width 21 height 21
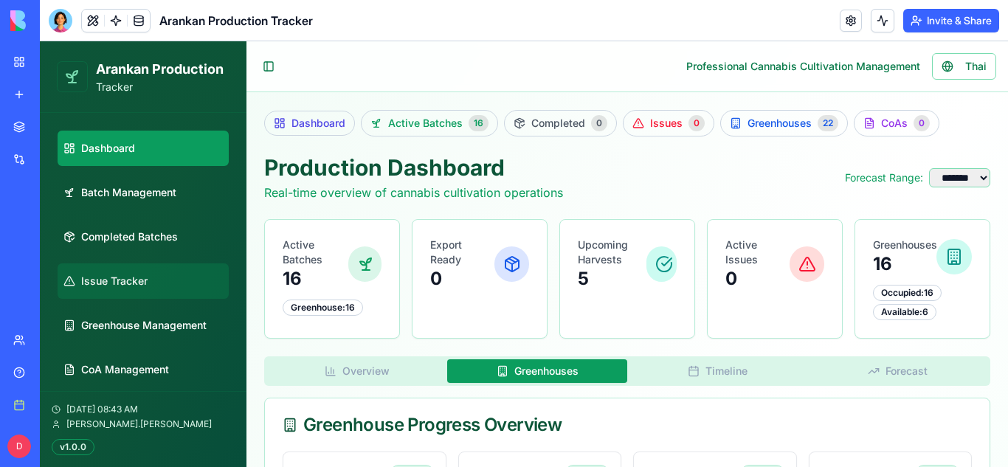
click at [122, 283] on span "Issue Tracker" at bounding box center [114, 281] width 66 height 15
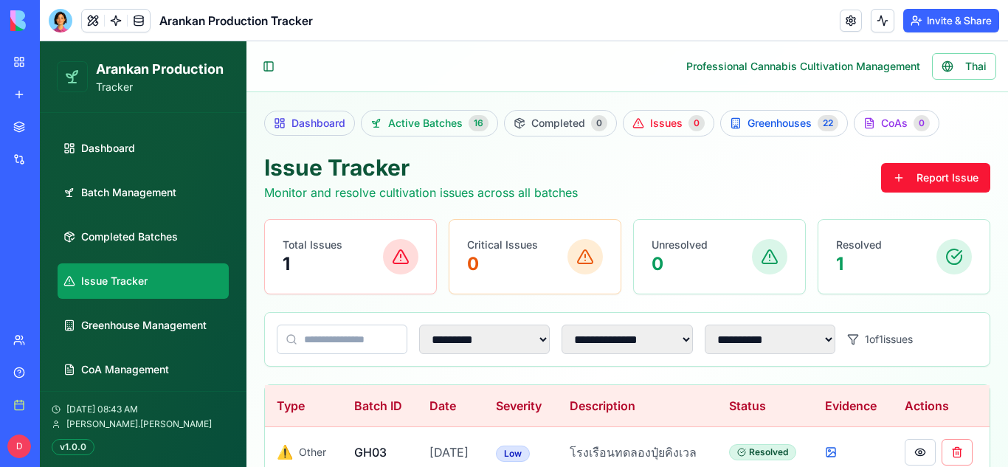
click at [342, 220] on div "Total Issues 1" at bounding box center [350, 257] width 171 height 74
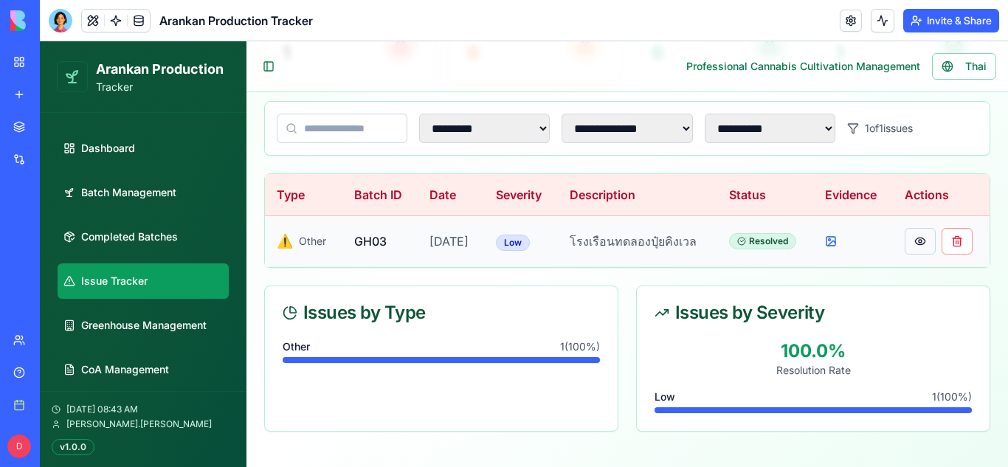
click at [926, 244] on button at bounding box center [920, 241] width 31 height 27
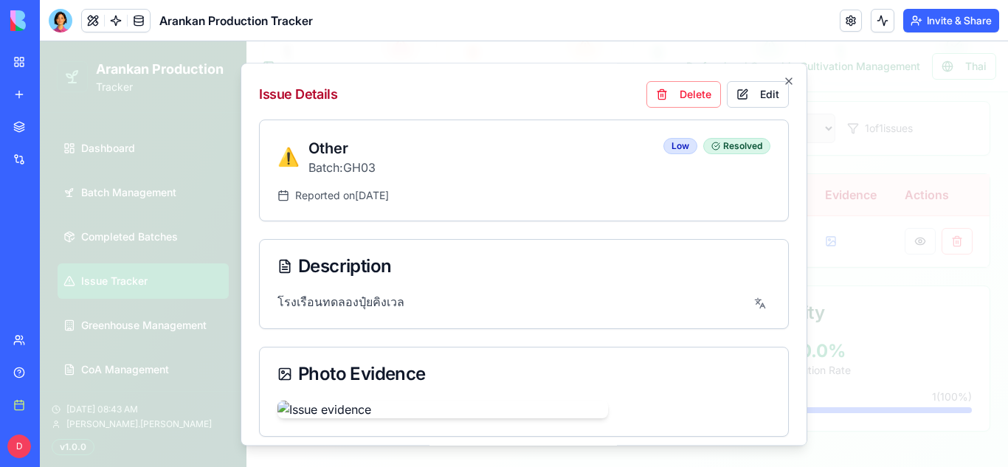
scroll to position [100, 0]
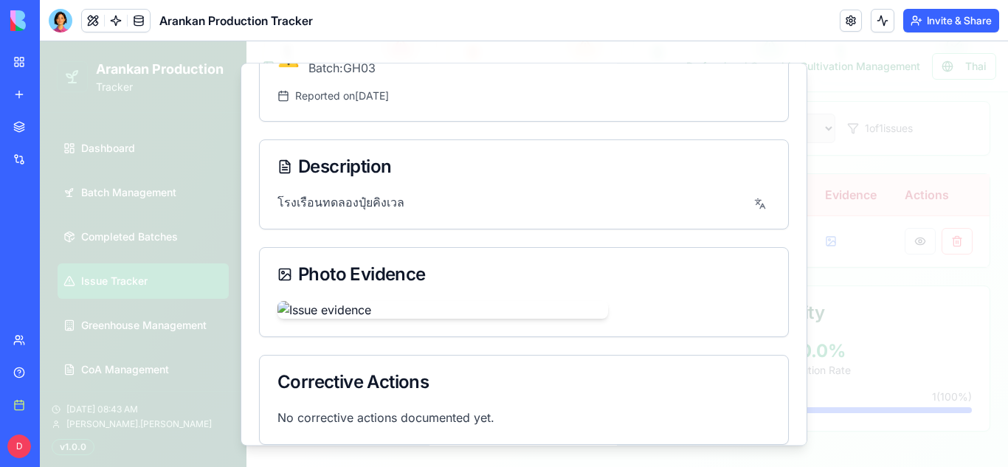
click at [322, 266] on div "Photo Evidence" at bounding box center [523, 275] width 493 height 18
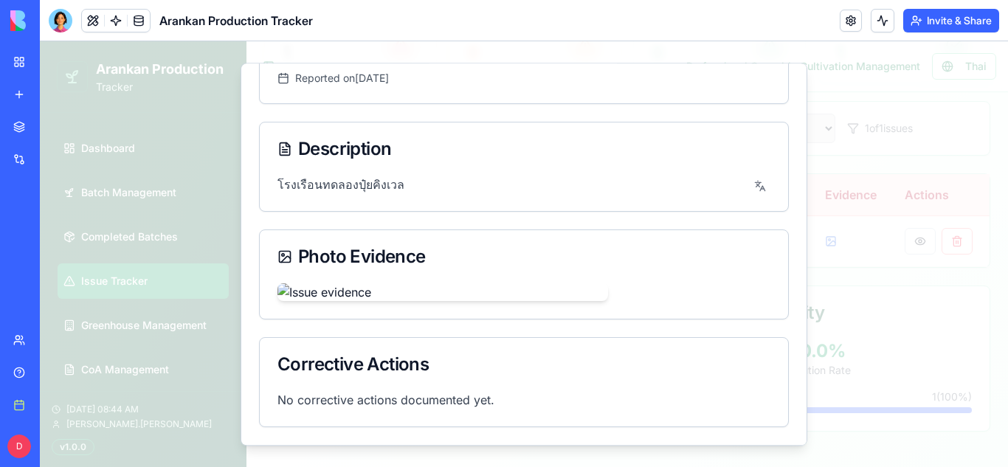
scroll to position [0, 0]
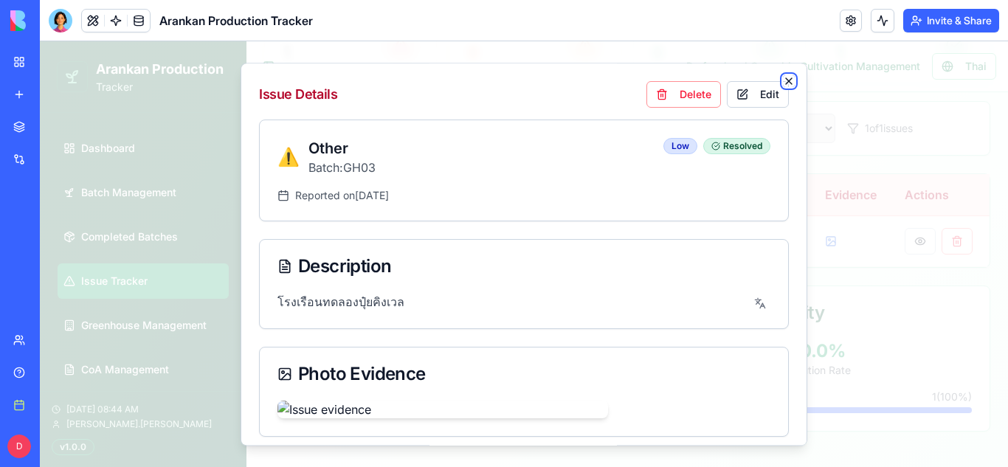
click at [793, 83] on icon "button" at bounding box center [789, 81] width 12 height 12
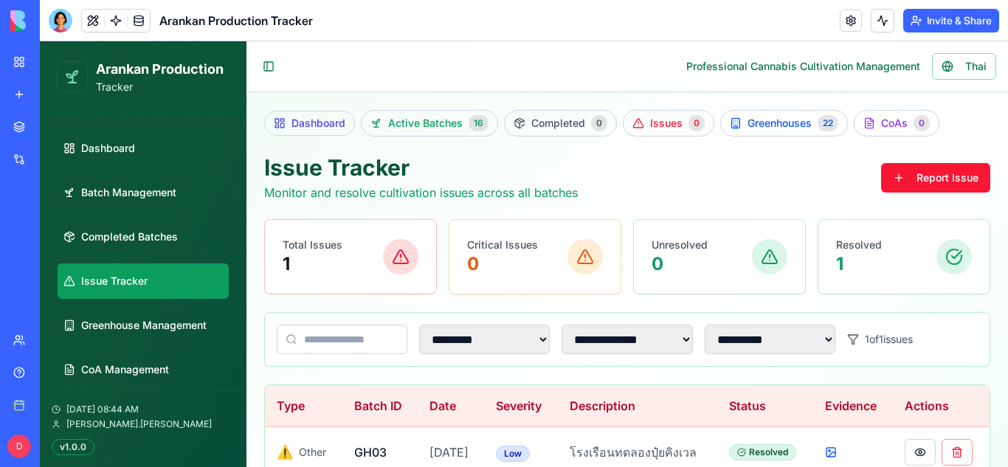
click at [89, 166] on ul "Dashboard Batch Management Completed Batches Issue Tracker Greenhouse Managemen…" at bounding box center [143, 259] width 171 height 257
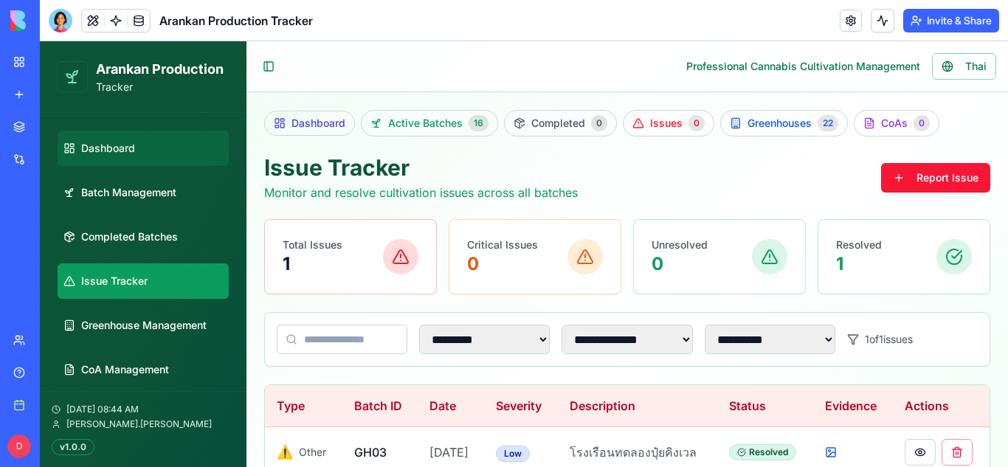
click at [121, 143] on span "Dashboard" at bounding box center [108, 148] width 54 height 15
select select "**"
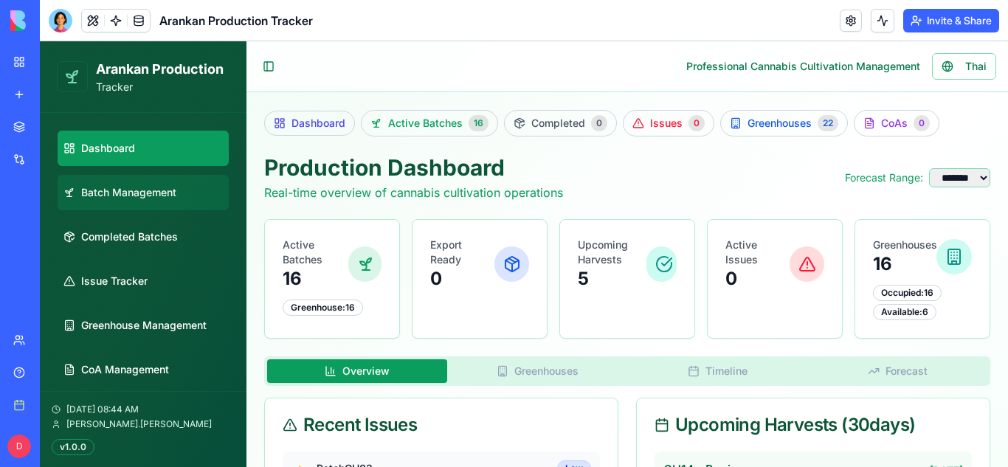
click at [100, 199] on span "Batch Management" at bounding box center [128, 192] width 95 height 15
